Goal: Task Accomplishment & Management: Manage account settings

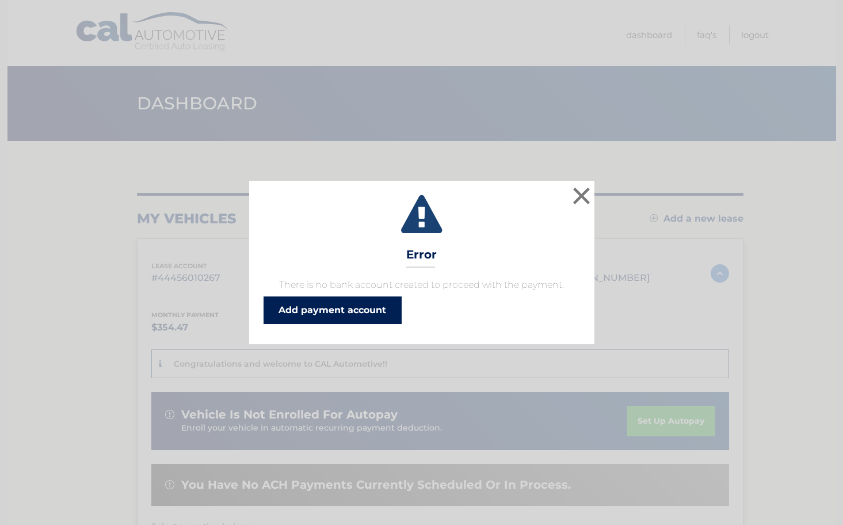
click at [348, 313] on link "Add payment account" at bounding box center [333, 310] width 138 height 28
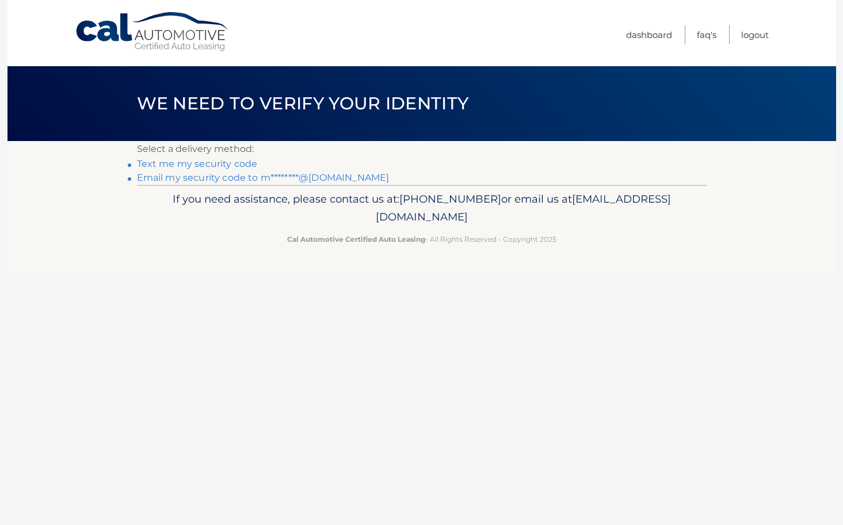
scroll to position [0, 1]
click at [216, 162] on link "Text me my security code" at bounding box center [197, 163] width 121 height 11
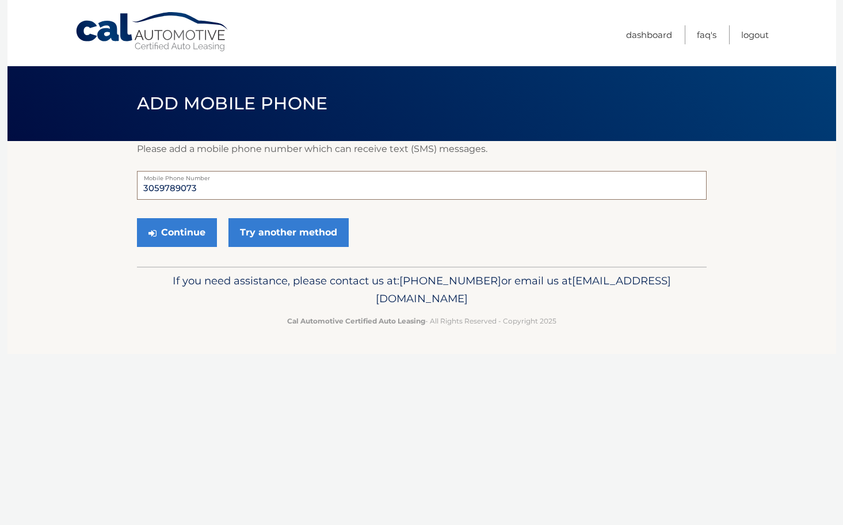
type input "3059789073"
click at [176, 233] on button "Continue" at bounding box center [177, 232] width 80 height 29
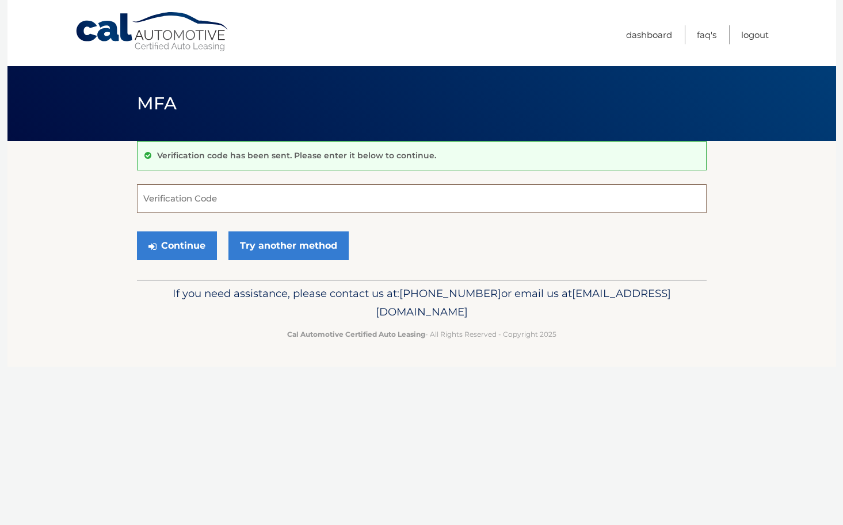
scroll to position [0, 1]
click at [208, 200] on input "Verification Code" at bounding box center [422, 198] width 570 height 29
type input "798125"
click at [176, 245] on button "Continue" at bounding box center [177, 245] width 80 height 29
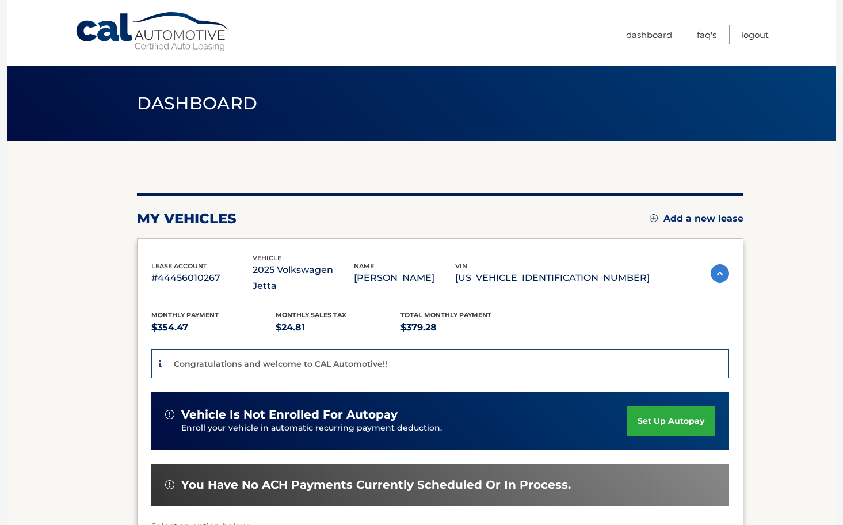
click at [667, 406] on link "set up autopay" at bounding box center [670, 421] width 87 height 31
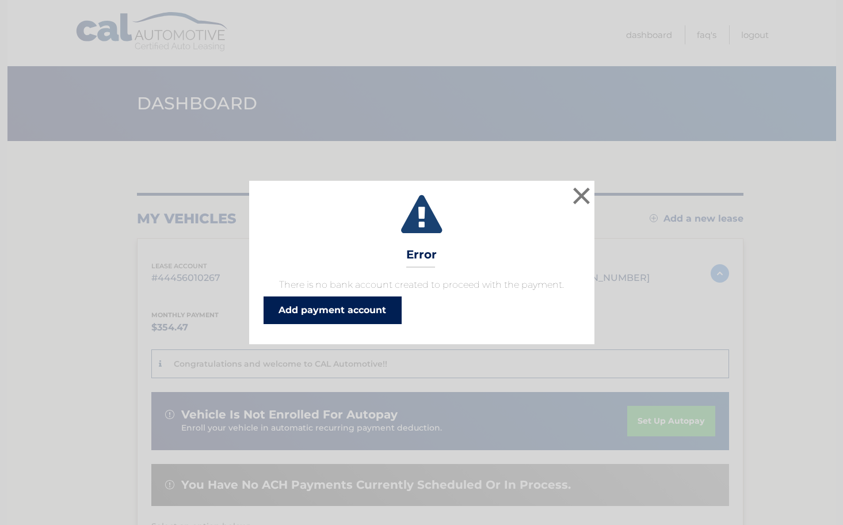
click at [345, 306] on link "Add payment account" at bounding box center [333, 310] width 138 height 28
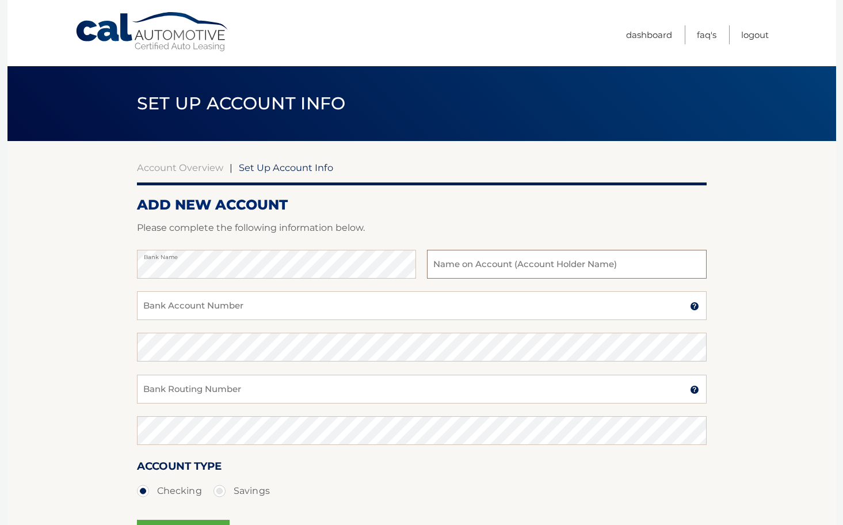
click at [481, 269] on input "text" at bounding box center [566, 264] width 279 height 29
type input "[PERSON_NAME]"
click at [261, 304] on input "Bank Account Number" at bounding box center [422, 305] width 570 height 29
type input "3196469323"
click at [201, 393] on input "Bank Routing Number" at bounding box center [422, 389] width 570 height 29
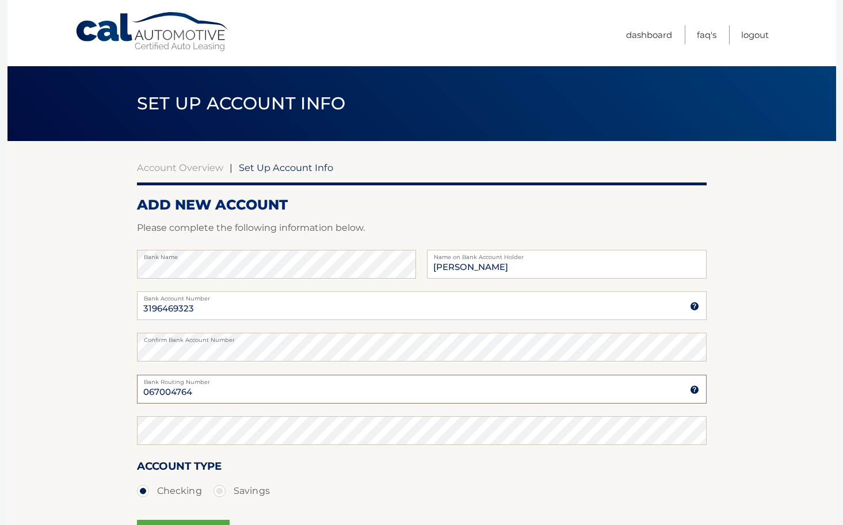
type input "067004764"
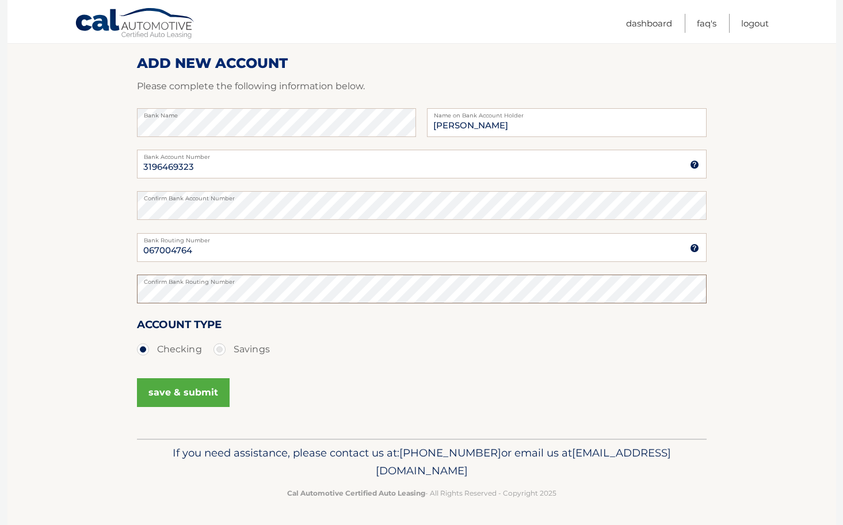
scroll to position [141, 0]
click at [181, 389] on button "save & submit" at bounding box center [183, 393] width 93 height 29
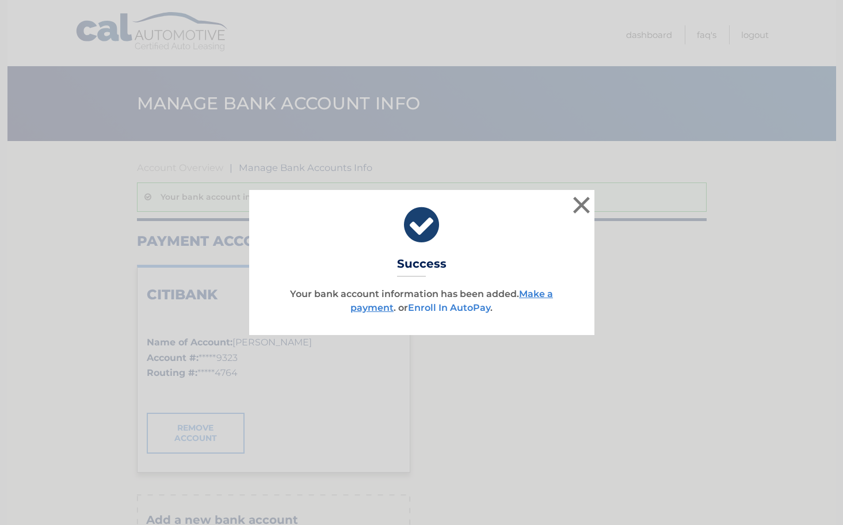
click at [450, 305] on link "Enroll In AutoPay" at bounding box center [449, 307] width 82 height 11
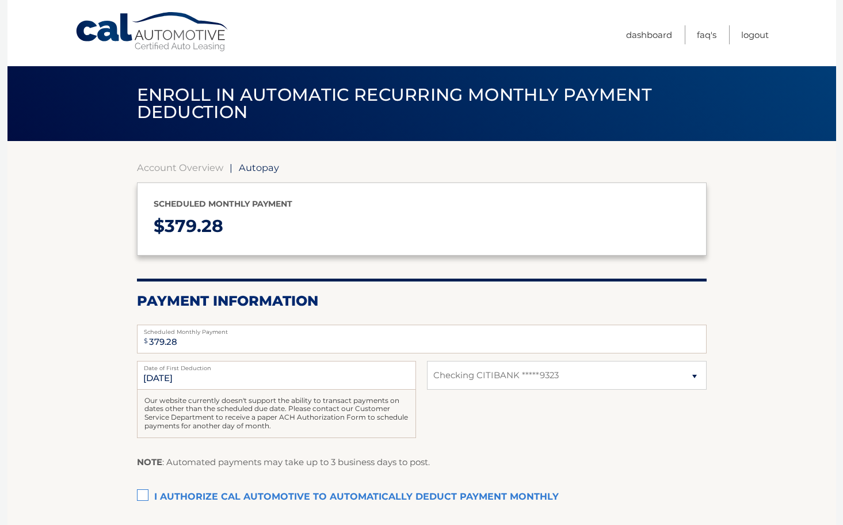
select select "ZDkwMjJjYWYtNDJkMS00Mjg0LWI4NDQtOWYxOGMwMjBlNWIx"
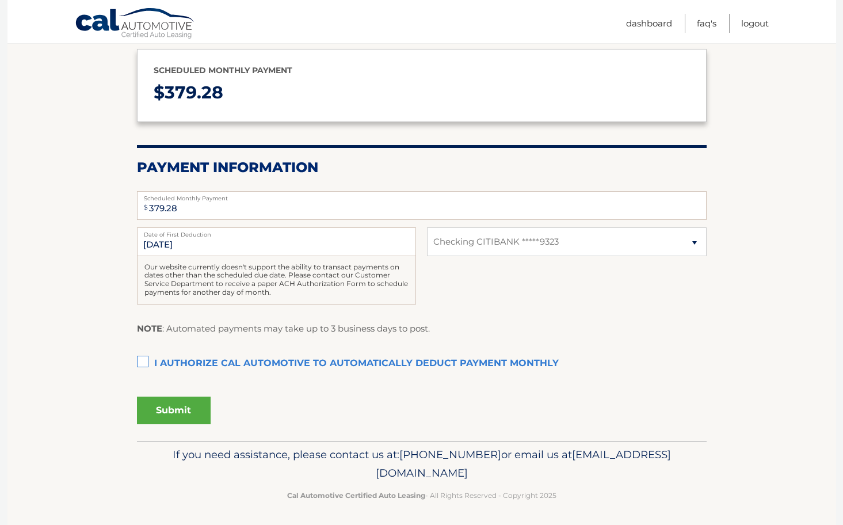
scroll to position [133, 0]
click at [140, 360] on label "I authorize cal automotive to automatically deduct payment monthly This checkbo…" at bounding box center [422, 364] width 570 height 23
click at [0, 0] on input "I authorize cal automotive to automatically deduct payment monthly This checkbo…" at bounding box center [0, 0] width 0 height 0
click at [177, 409] on button "Submit" at bounding box center [174, 411] width 74 height 28
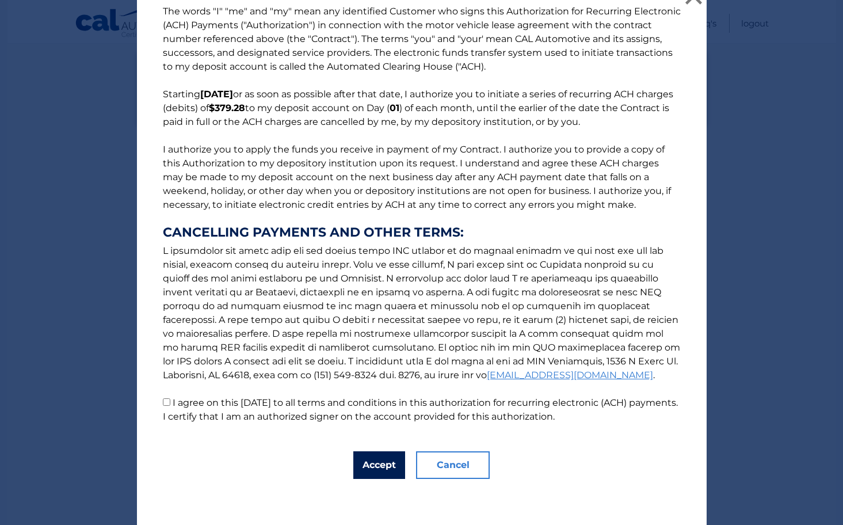
scroll to position [19, 0]
click at [379, 465] on button "Accept" at bounding box center [379, 465] width 52 height 28
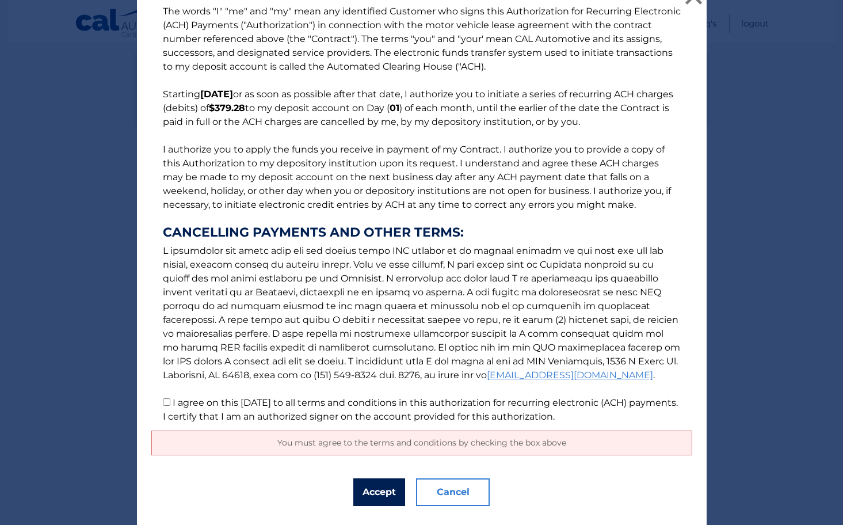
click at [372, 492] on button "Accept" at bounding box center [379, 492] width 52 height 28
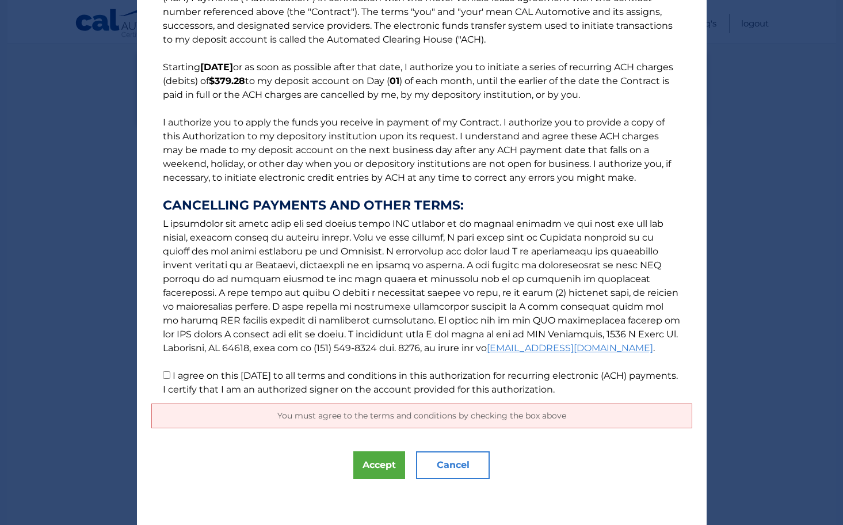
scroll to position [46, 0]
click at [428, 414] on span "You must agree to the terms and conditions by checking the box above" at bounding box center [421, 415] width 289 height 10
click at [382, 467] on button "Accept" at bounding box center [379, 465] width 52 height 28
click at [375, 464] on button "Accept" at bounding box center [379, 465] width 52 height 28
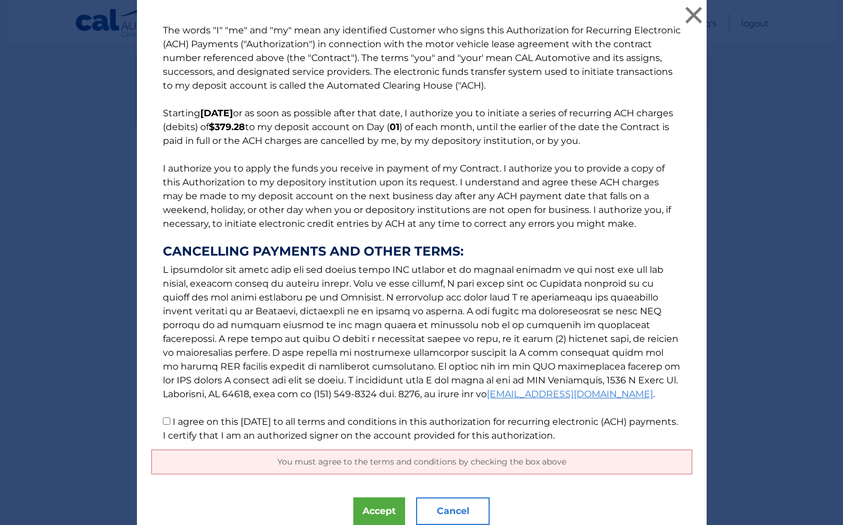
scroll to position [0, 0]
click at [698, 7] on button "×" at bounding box center [694, 14] width 23 height 23
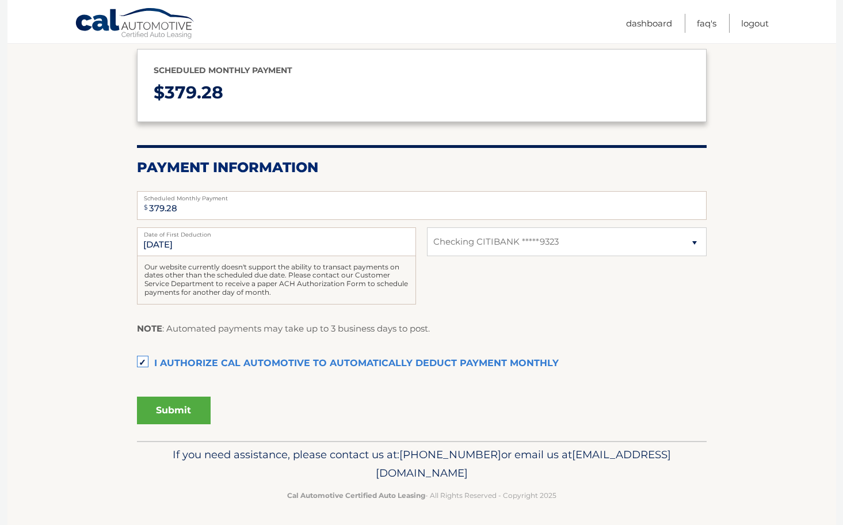
scroll to position [133, 0]
click at [142, 357] on label "I authorize cal automotive to automatically deduct payment monthly This checkbo…" at bounding box center [422, 364] width 570 height 23
click at [0, 0] on input "I authorize cal automotive to automatically deduct payment monthly This checkbo…" at bounding box center [0, 0] width 0 height 0
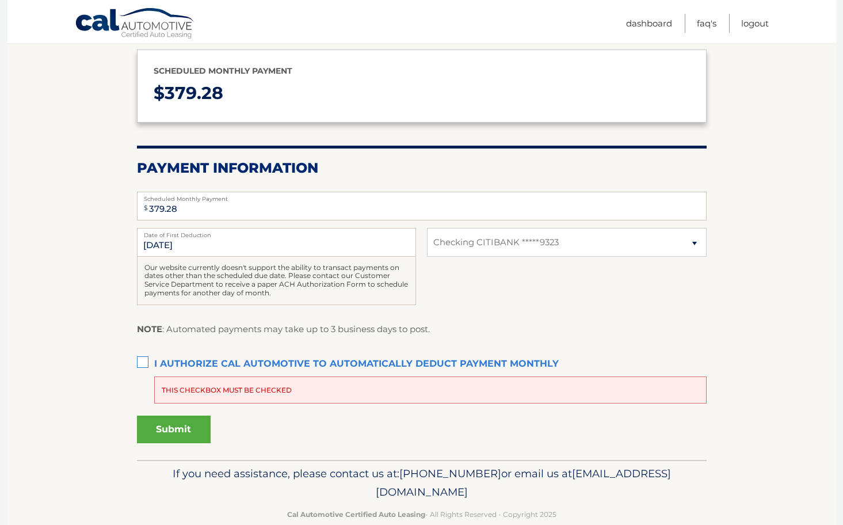
click at [145, 360] on label "I authorize cal automotive to automatically deduct payment monthly This checkbo…" at bounding box center [422, 364] width 570 height 23
click at [0, 0] on input "I authorize cal automotive to automatically deduct payment monthly This checkbo…" at bounding box center [0, 0] width 0 height 0
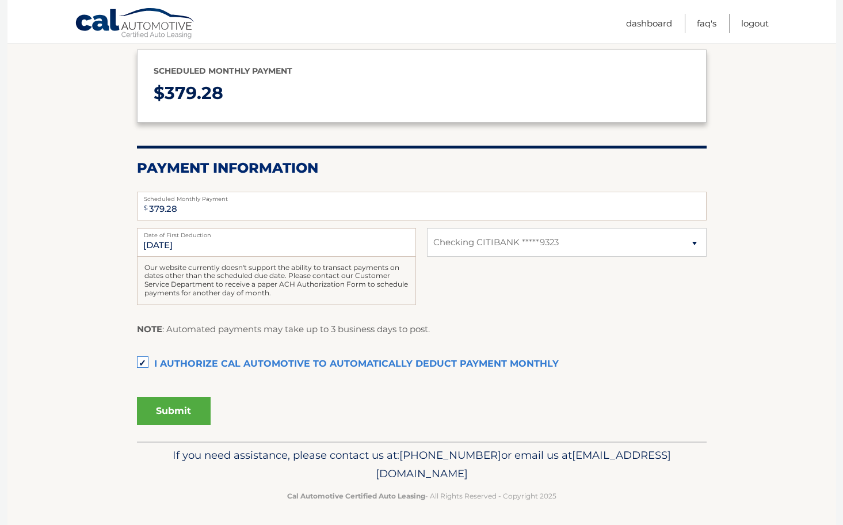
click at [180, 410] on button "Submit" at bounding box center [174, 411] width 74 height 28
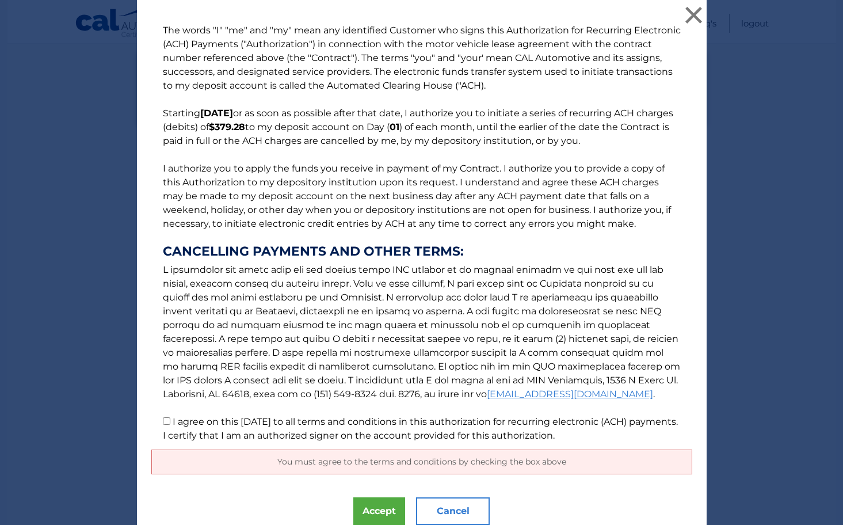
click at [166, 421] on input "I agree on this 09/17/2025 to all terms and conditions in this authorization fo…" at bounding box center [166, 420] width 7 height 7
checkbox input "true"
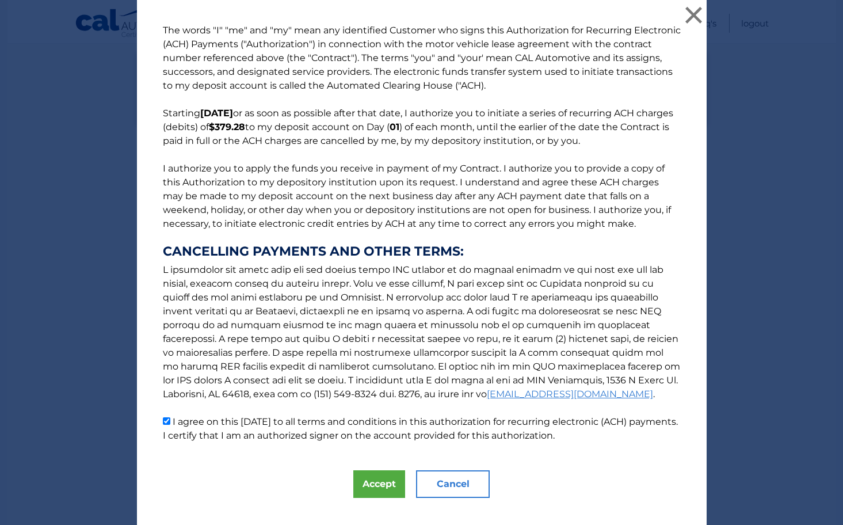
click at [370, 481] on button "Accept" at bounding box center [379, 484] width 52 height 28
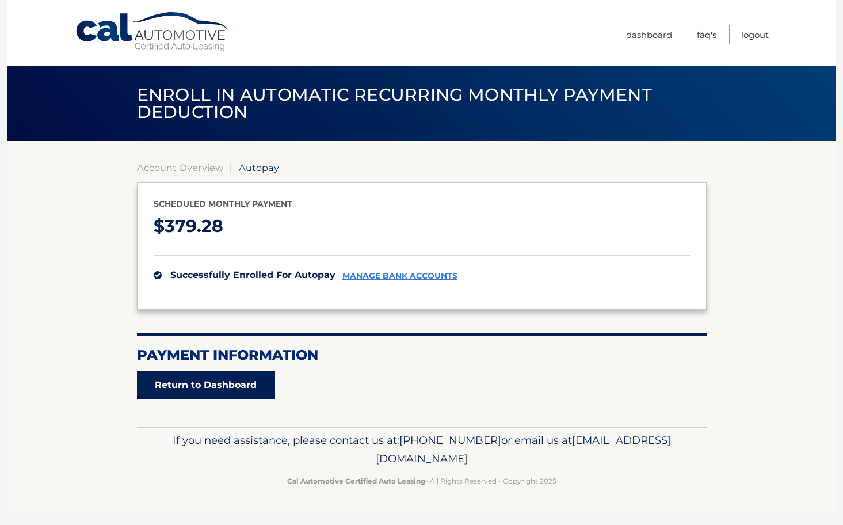
click at [239, 384] on link "Return to Dashboard" at bounding box center [206, 385] width 138 height 28
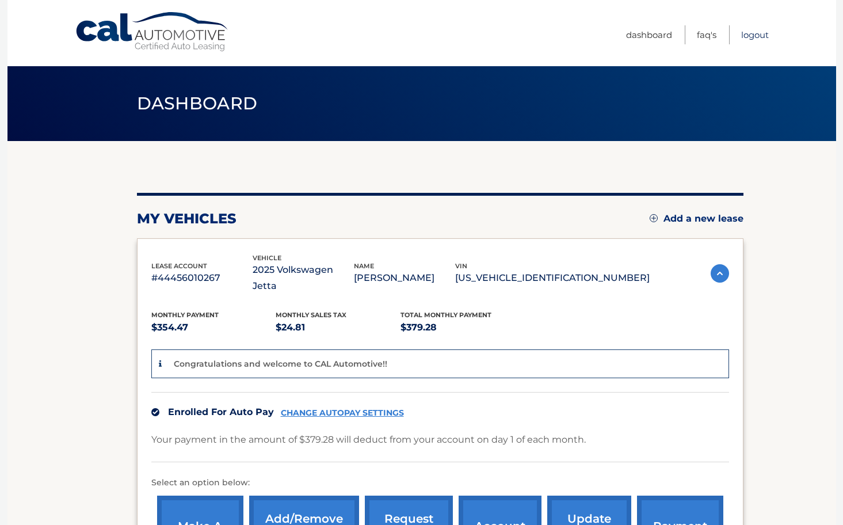
click at [762, 35] on link "Logout" at bounding box center [755, 34] width 28 height 19
